Goal: Navigation & Orientation: Find specific page/section

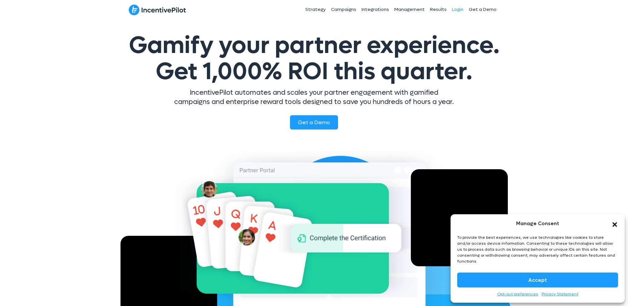
click at [458, 8] on link "Login" at bounding box center [457, 9] width 17 height 17
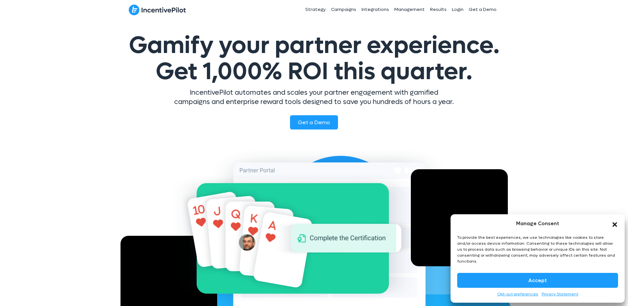
click at [562, 282] on button "Accept" at bounding box center [537, 280] width 161 height 15
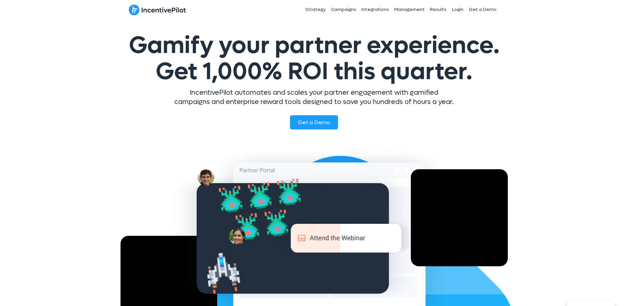
click at [564, 44] on div "Gamify your partner experience. Get 1,000% ROI this quarter. IncentivePilot aut…" at bounding box center [314, 183] width 628 height 328
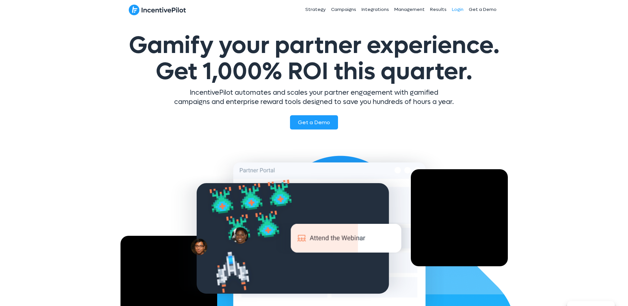
click at [460, 9] on link "Login" at bounding box center [457, 9] width 17 height 17
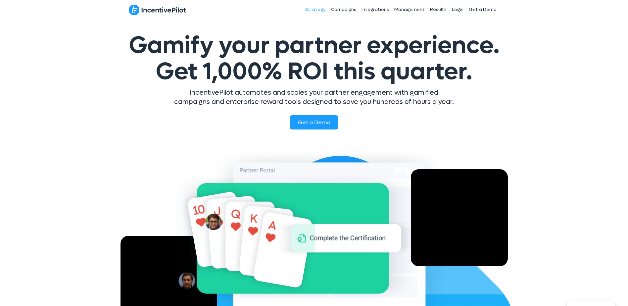
click at [317, 7] on link "Strategy" at bounding box center [316, 9] width 26 height 17
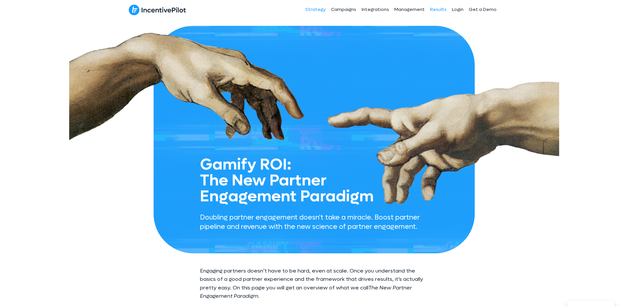
click at [446, 8] on link "Results" at bounding box center [439, 9] width 22 height 17
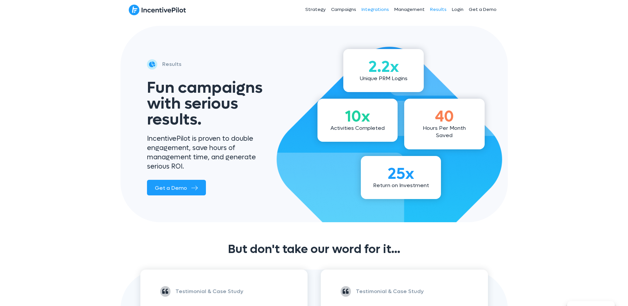
click at [374, 8] on link "Integrations" at bounding box center [375, 9] width 33 height 17
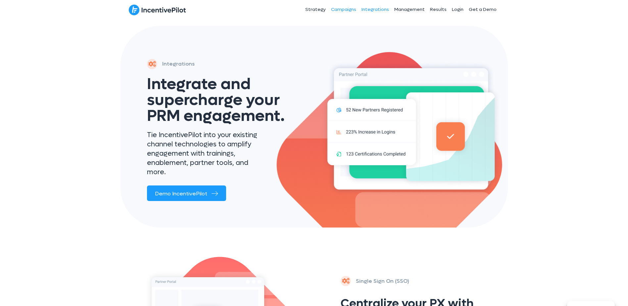
click at [352, 10] on link "Campaigns" at bounding box center [344, 9] width 30 height 17
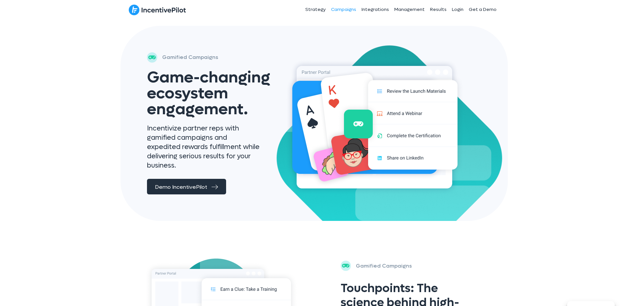
click at [192, 183] on span "Demo IncentivePilot" at bounding box center [181, 186] width 52 height 7
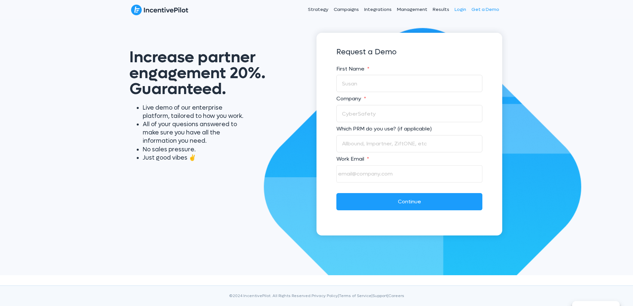
click at [465, 12] on link "Login" at bounding box center [460, 9] width 17 height 17
